Goal: Navigation & Orientation: Find specific page/section

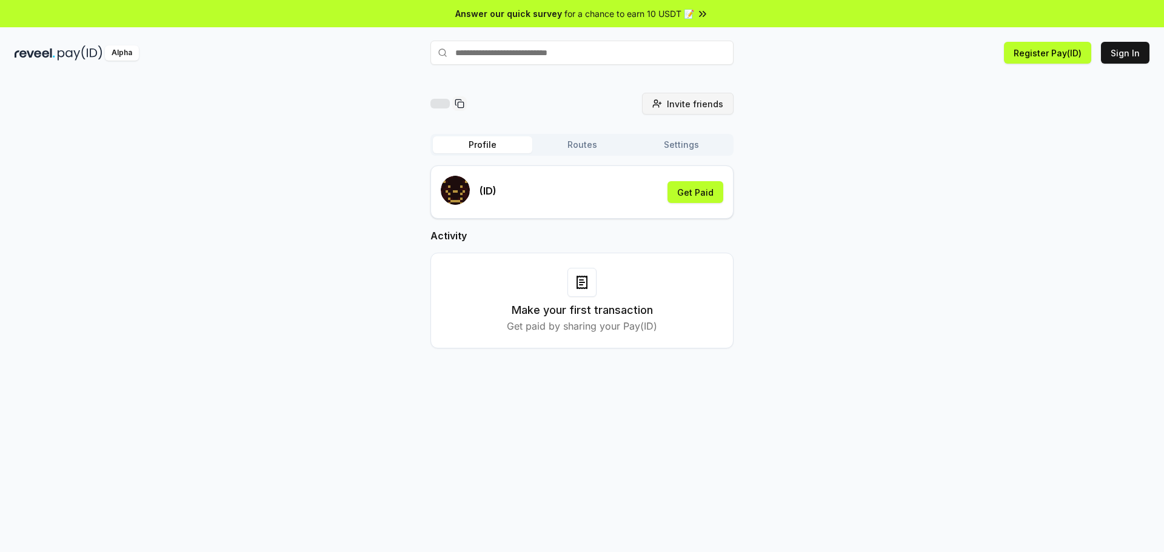
click at [710, 104] on span "Invite friends" at bounding box center [695, 104] width 56 height 13
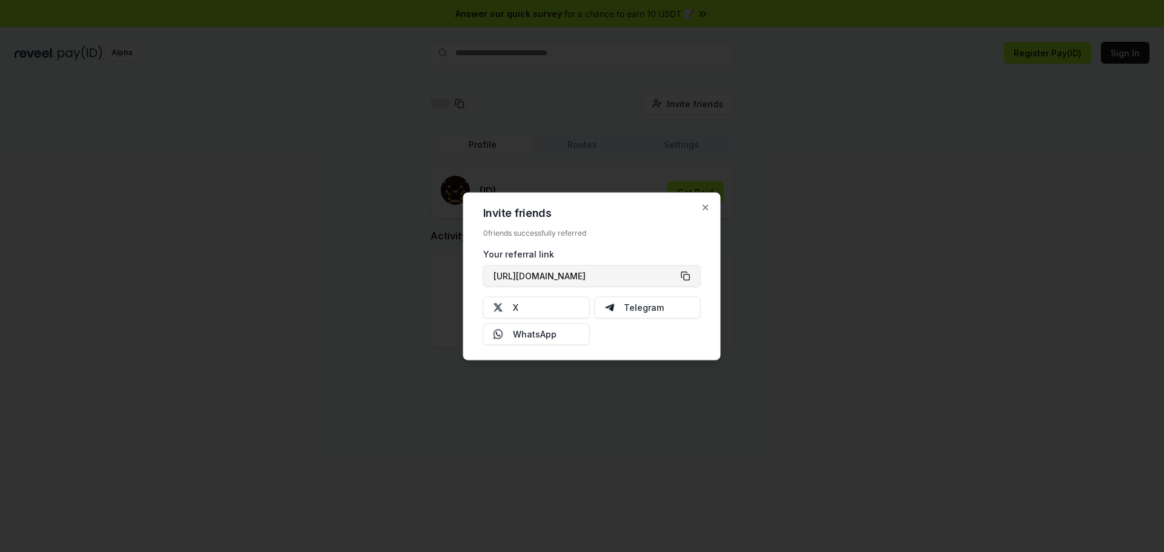
click at [683, 274] on button "[URL][DOMAIN_NAME]" at bounding box center [592, 276] width 218 height 22
click at [340, 209] on div at bounding box center [582, 276] width 1164 height 552
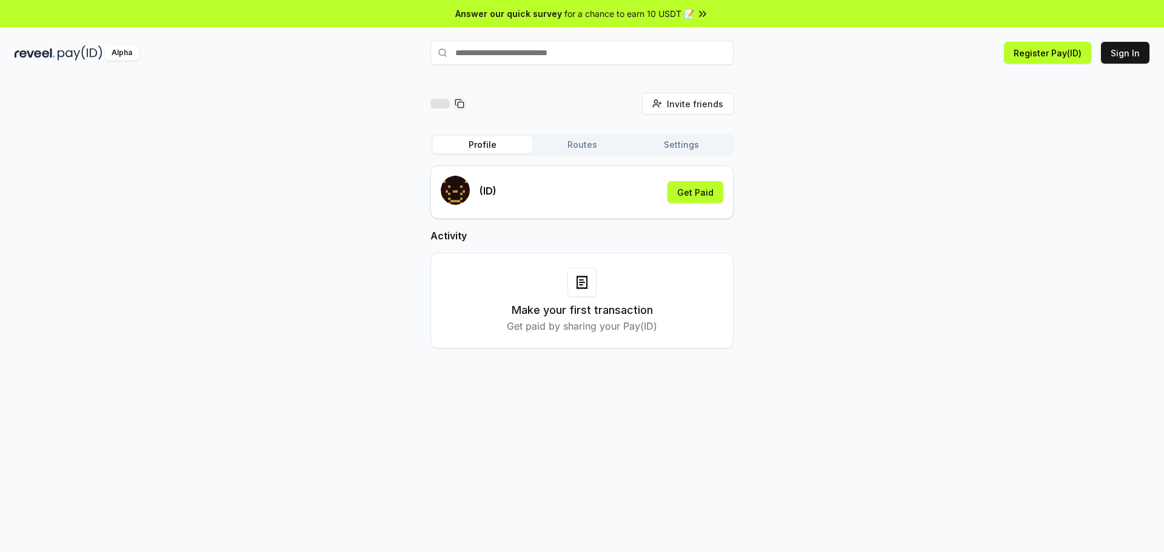
click at [691, 115] on div "Invite friends Invite Profile Routes Settings (ID) Get Paid Activity Make your …" at bounding box center [582, 230] width 303 height 275
click at [691, 105] on span "Invite friends" at bounding box center [695, 104] width 56 height 13
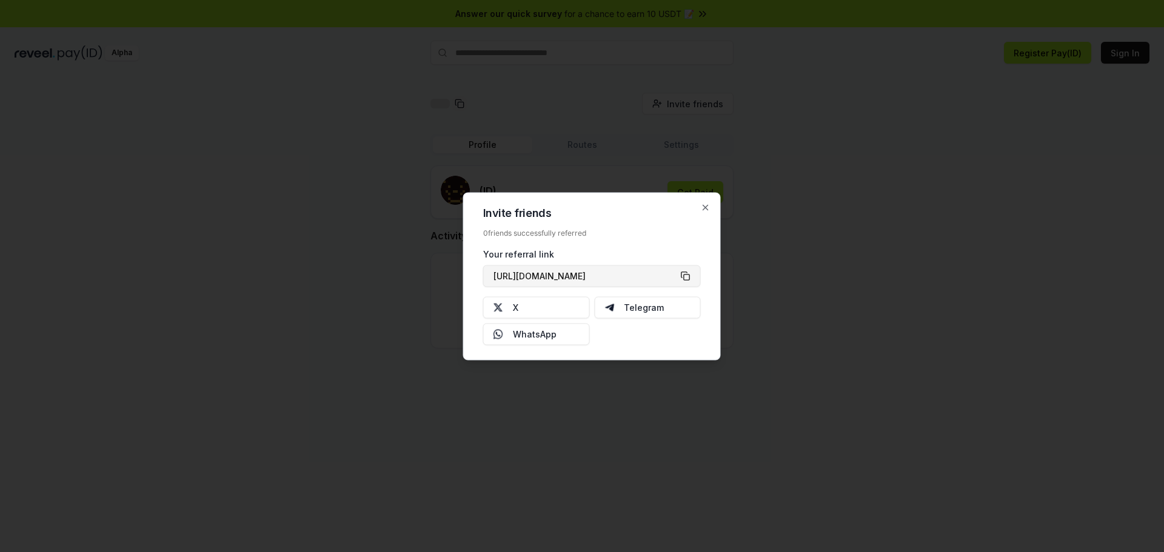
click at [598, 278] on button "[URL][DOMAIN_NAME]" at bounding box center [592, 276] width 218 height 22
click at [591, 278] on button "[URL][DOMAIN_NAME]" at bounding box center [592, 276] width 218 height 22
click at [708, 206] on icon "button" at bounding box center [706, 208] width 10 height 10
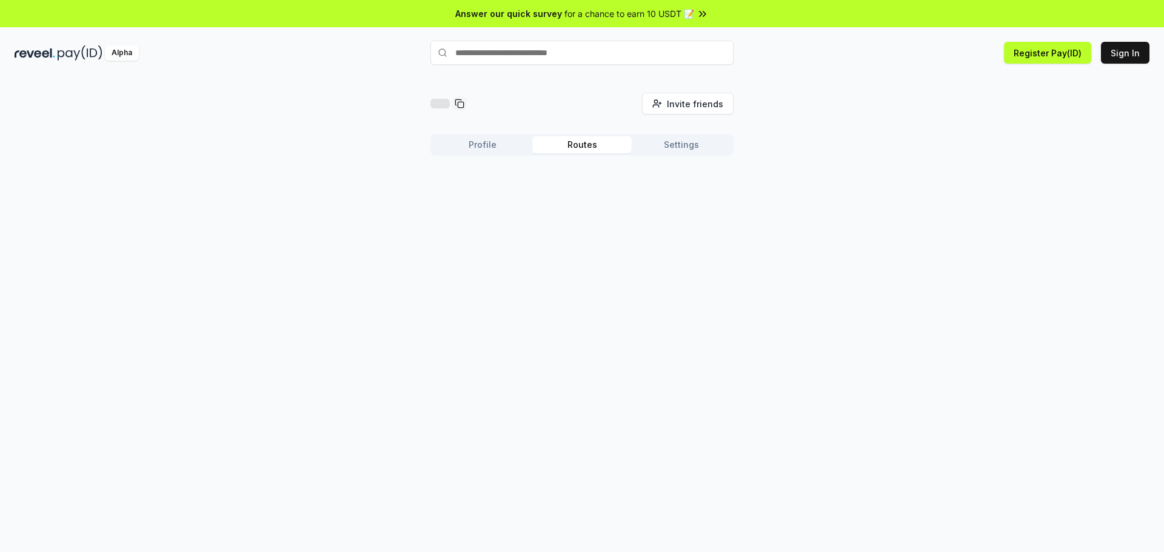
click at [583, 138] on button "Routes" at bounding box center [581, 144] width 99 height 17
click at [681, 146] on button "Settings" at bounding box center [681, 144] width 99 height 17
drag, startPoint x: 562, startPoint y: 209, endPoint x: 536, endPoint y: 212, distance: 26.3
click at [559, 209] on input at bounding box center [562, 206] width 243 height 22
click at [474, 209] on div at bounding box center [464, 206] width 32 height 13
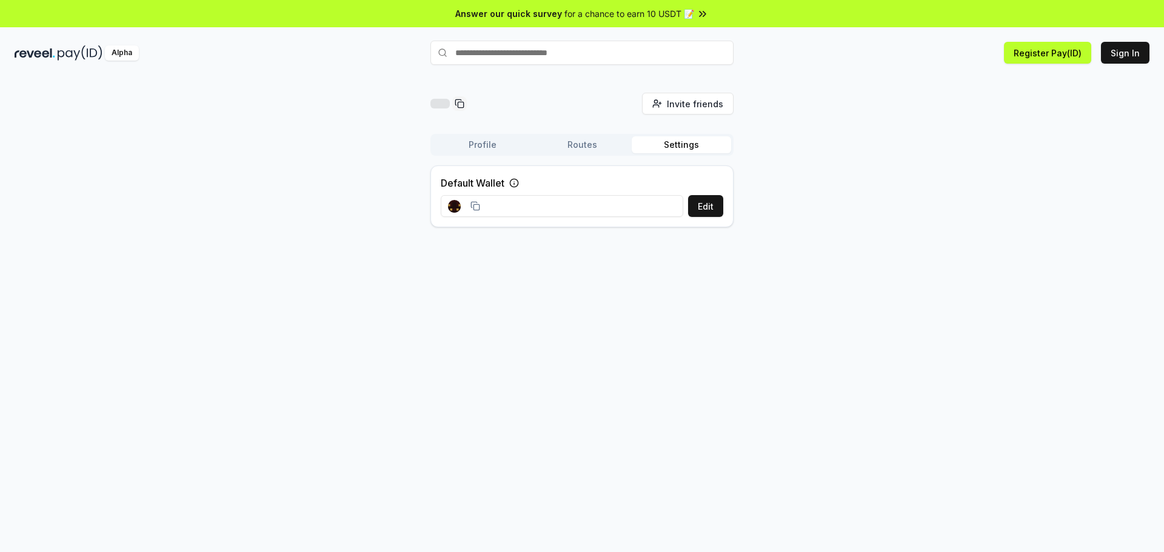
click at [471, 206] on icon at bounding box center [476, 206] width 10 height 10
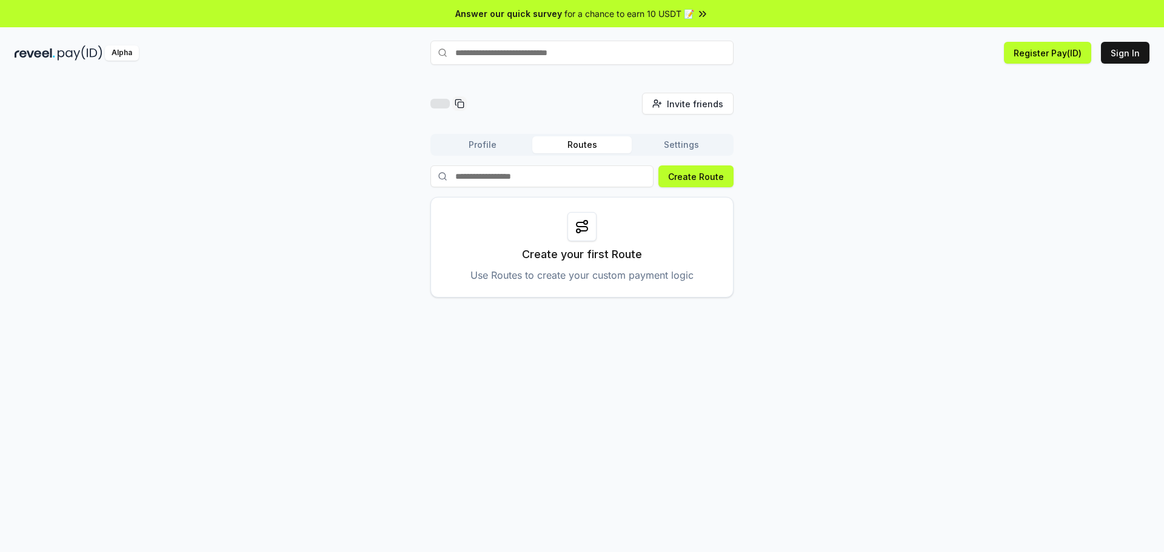
click at [580, 150] on button "Routes" at bounding box center [581, 144] width 99 height 17
click at [486, 146] on button "Profile" at bounding box center [482, 144] width 99 height 17
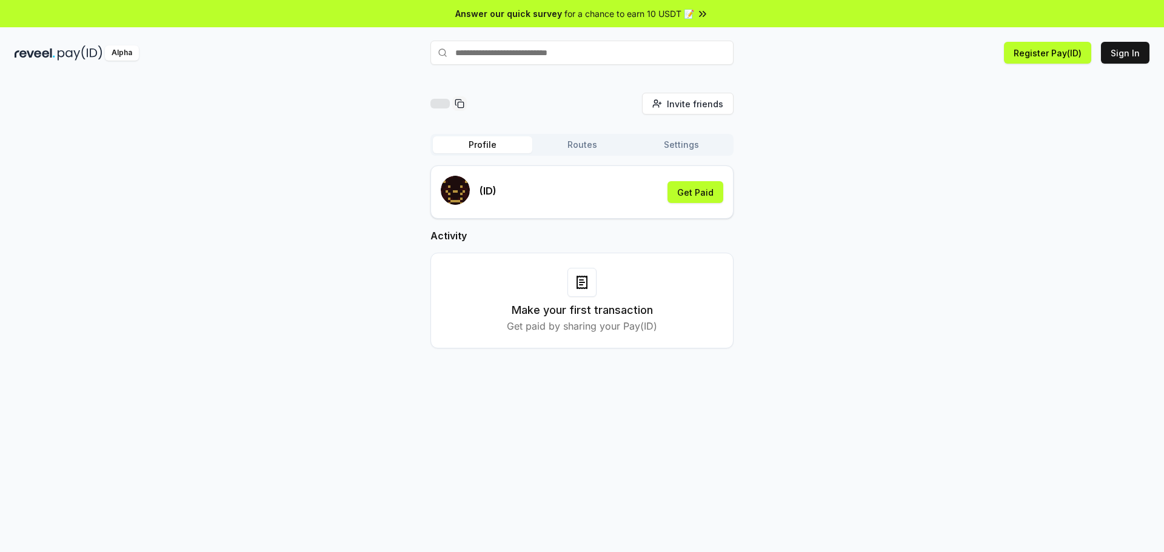
click at [491, 53] on input "text" at bounding box center [582, 53] width 303 height 24
click at [204, 98] on div "Invite friends Invite Profile Routes Settings (ID) Get Paid Activity Make your …" at bounding box center [582, 230] width 1135 height 275
